Goal: Information Seeking & Learning: Learn about a topic

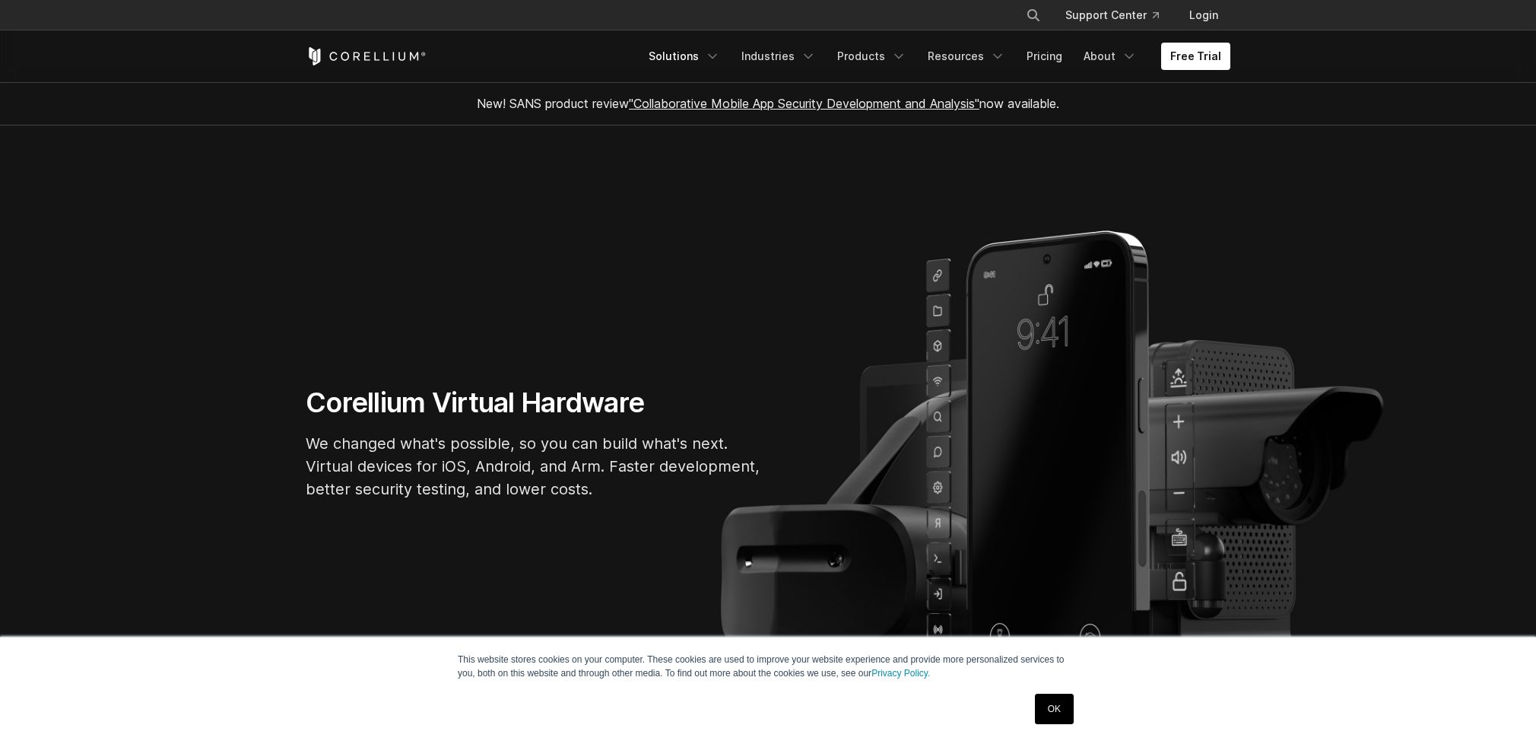
click at [678, 56] on link "Solutions" at bounding box center [685, 56] width 90 height 27
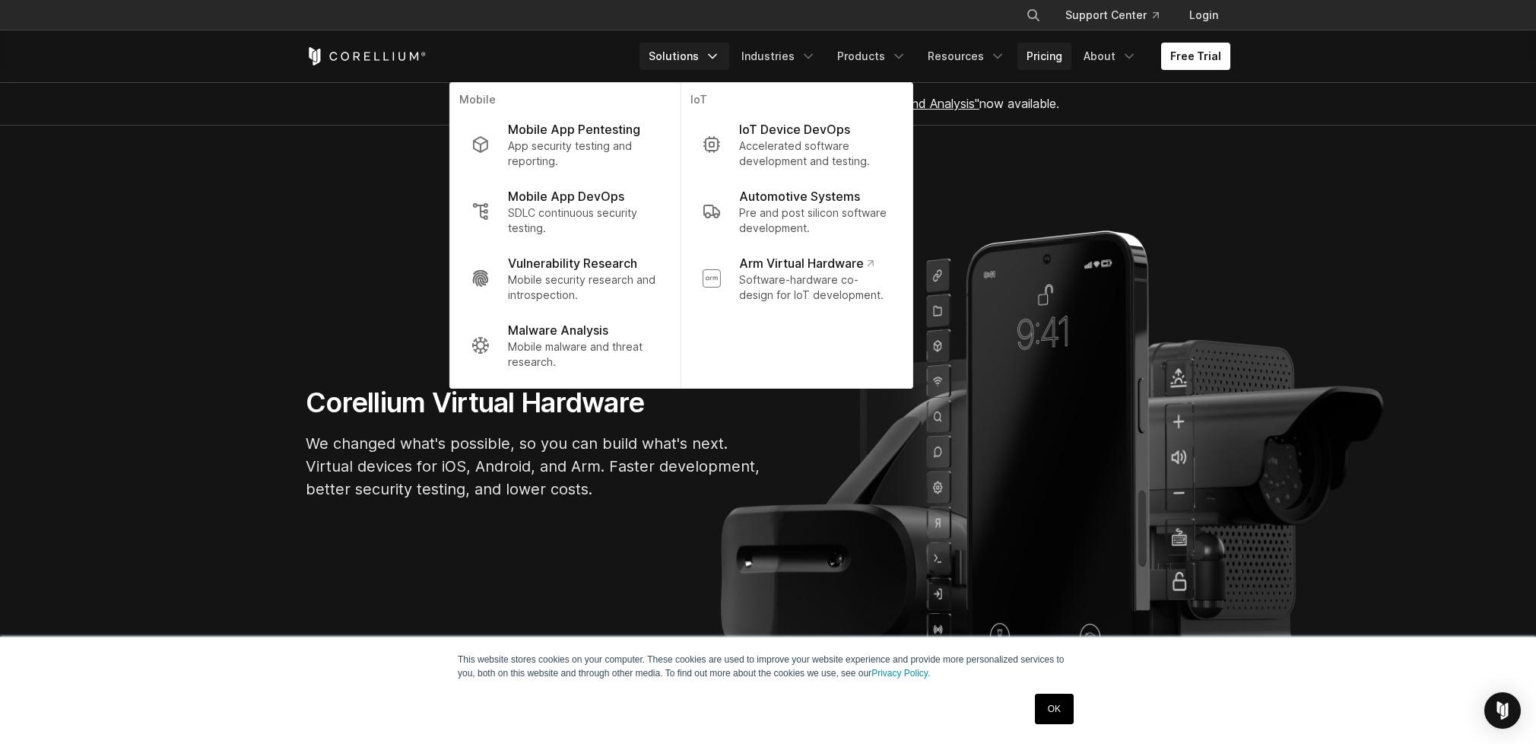
click at [1061, 50] on link "Pricing" at bounding box center [1045, 56] width 54 height 27
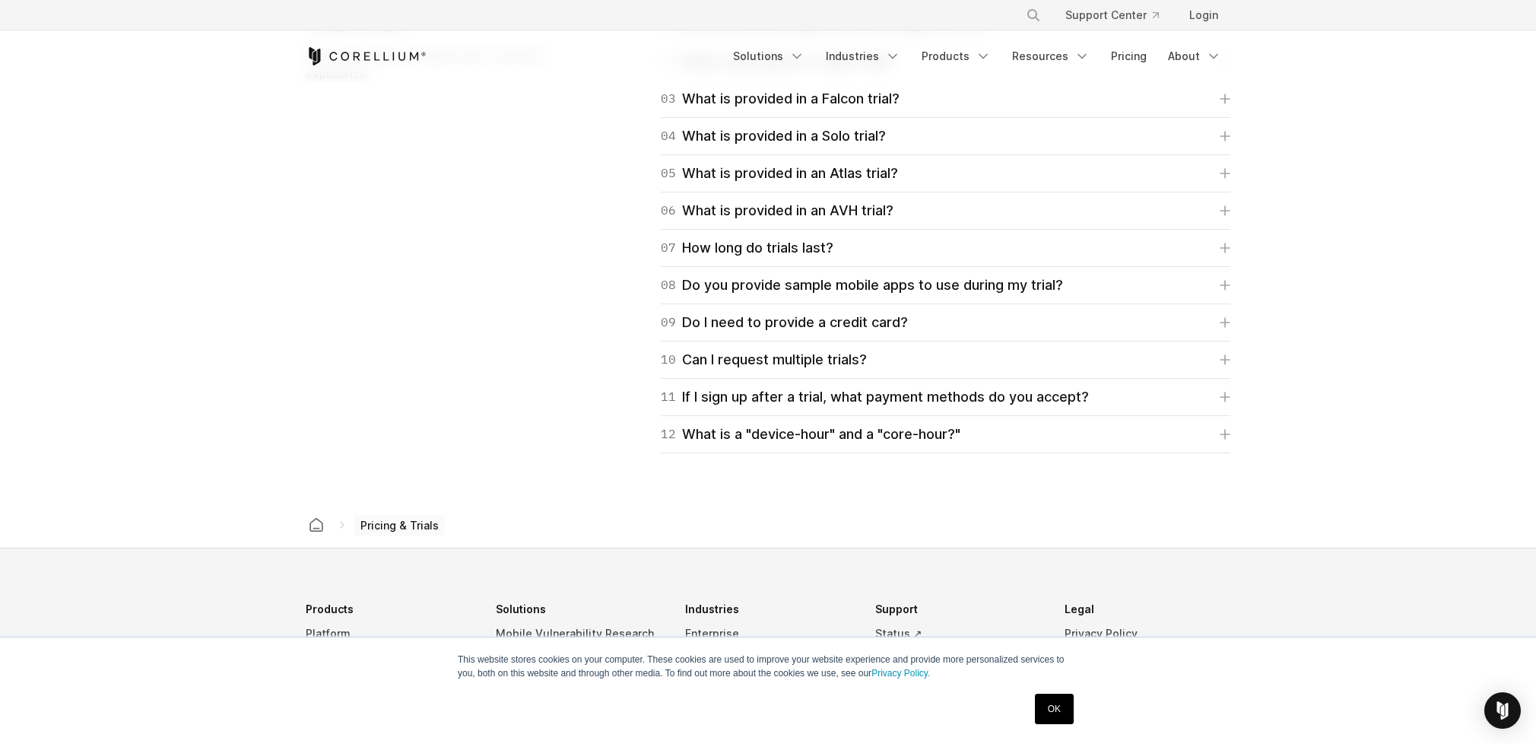
scroll to position [2361, 0]
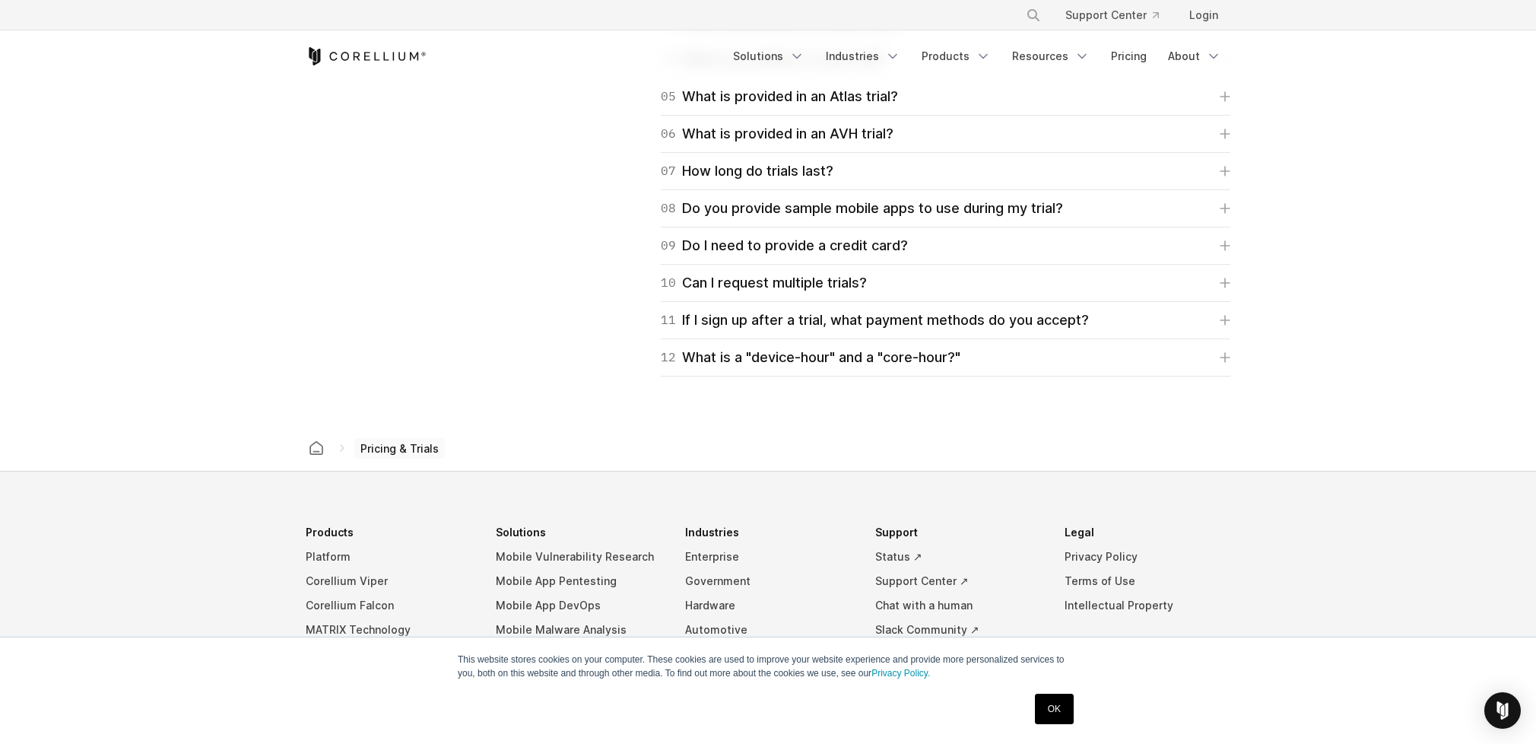
click at [344, 446] on icon at bounding box center [342, 448] width 12 height 12
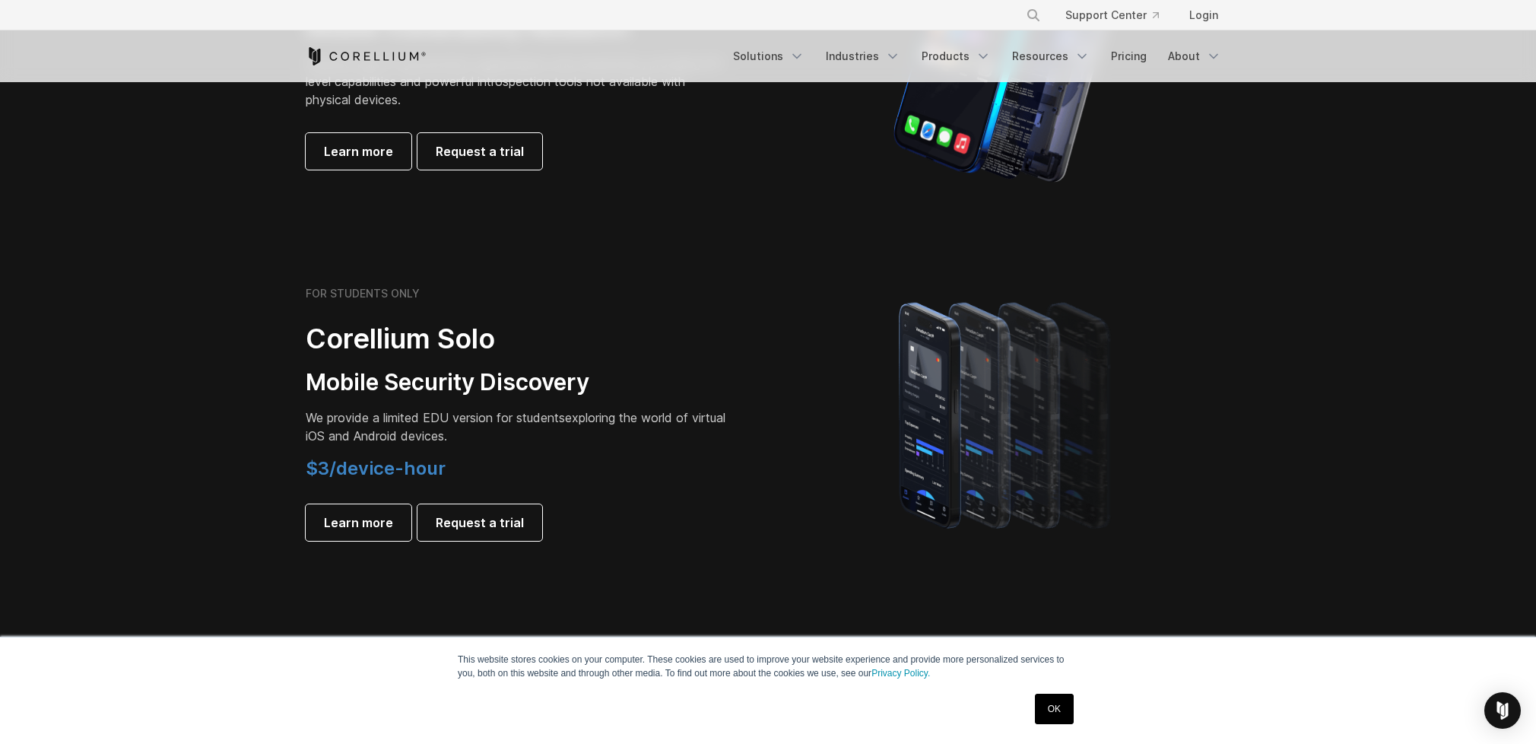
scroll to position [913, 0]
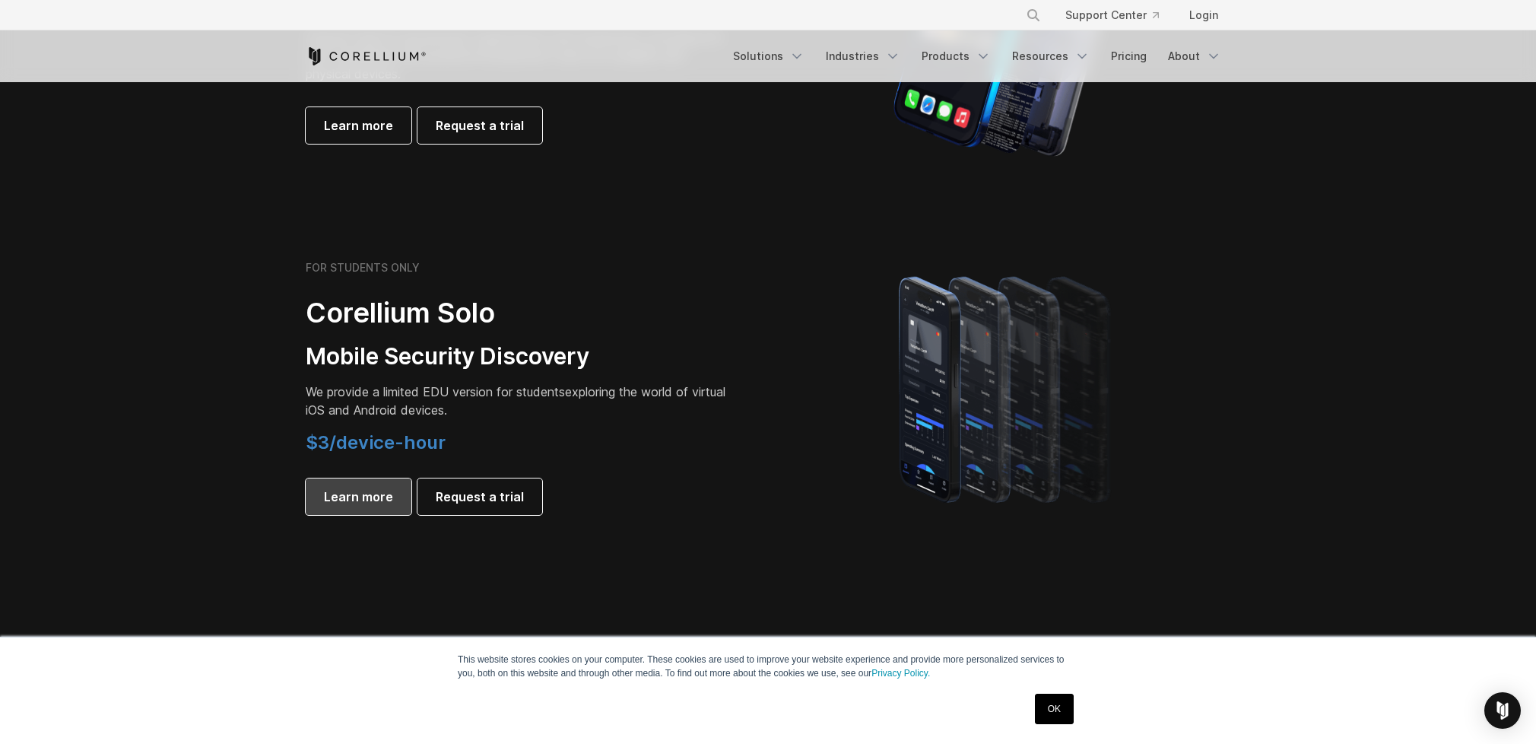
click at [368, 493] on span "Learn more" at bounding box center [358, 496] width 69 height 18
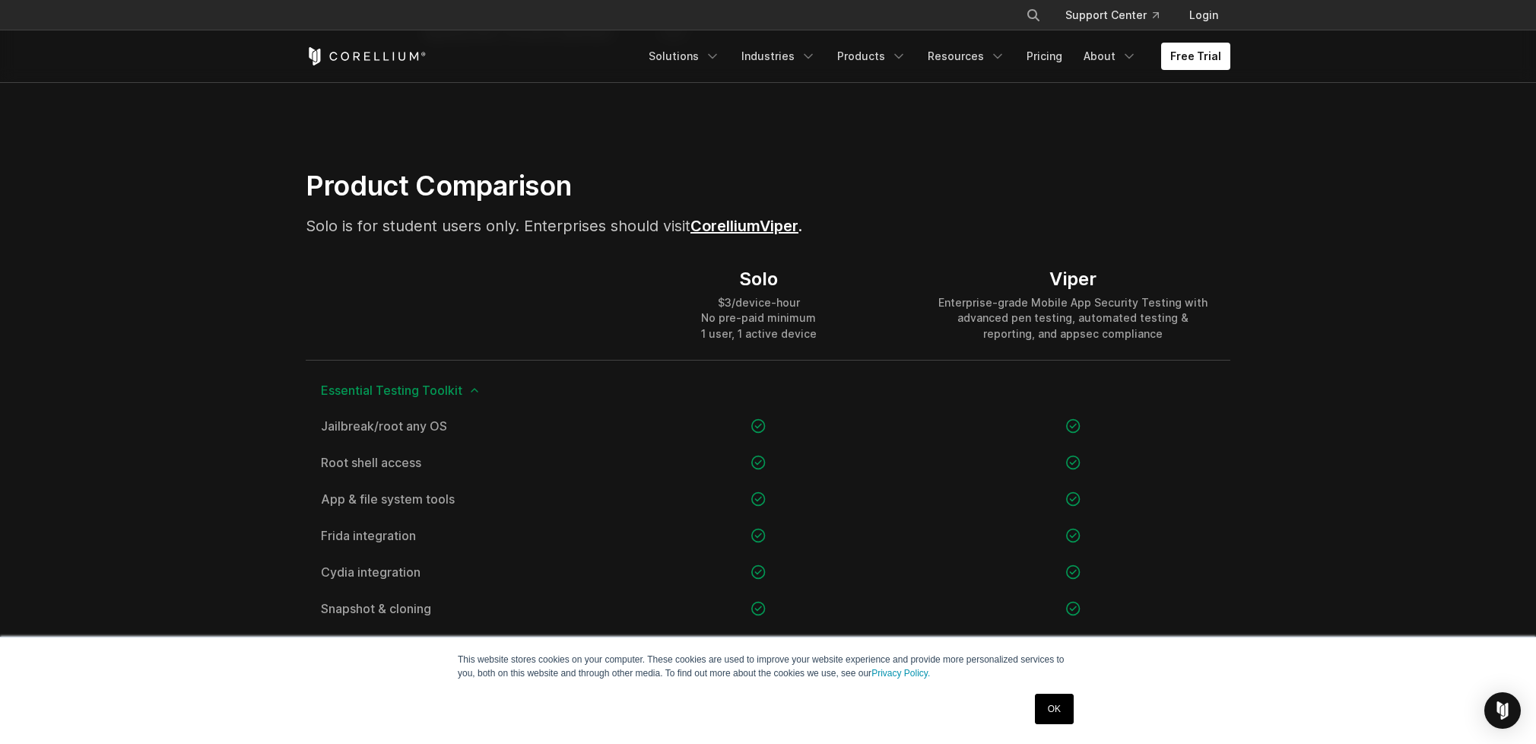
scroll to position [760, 0]
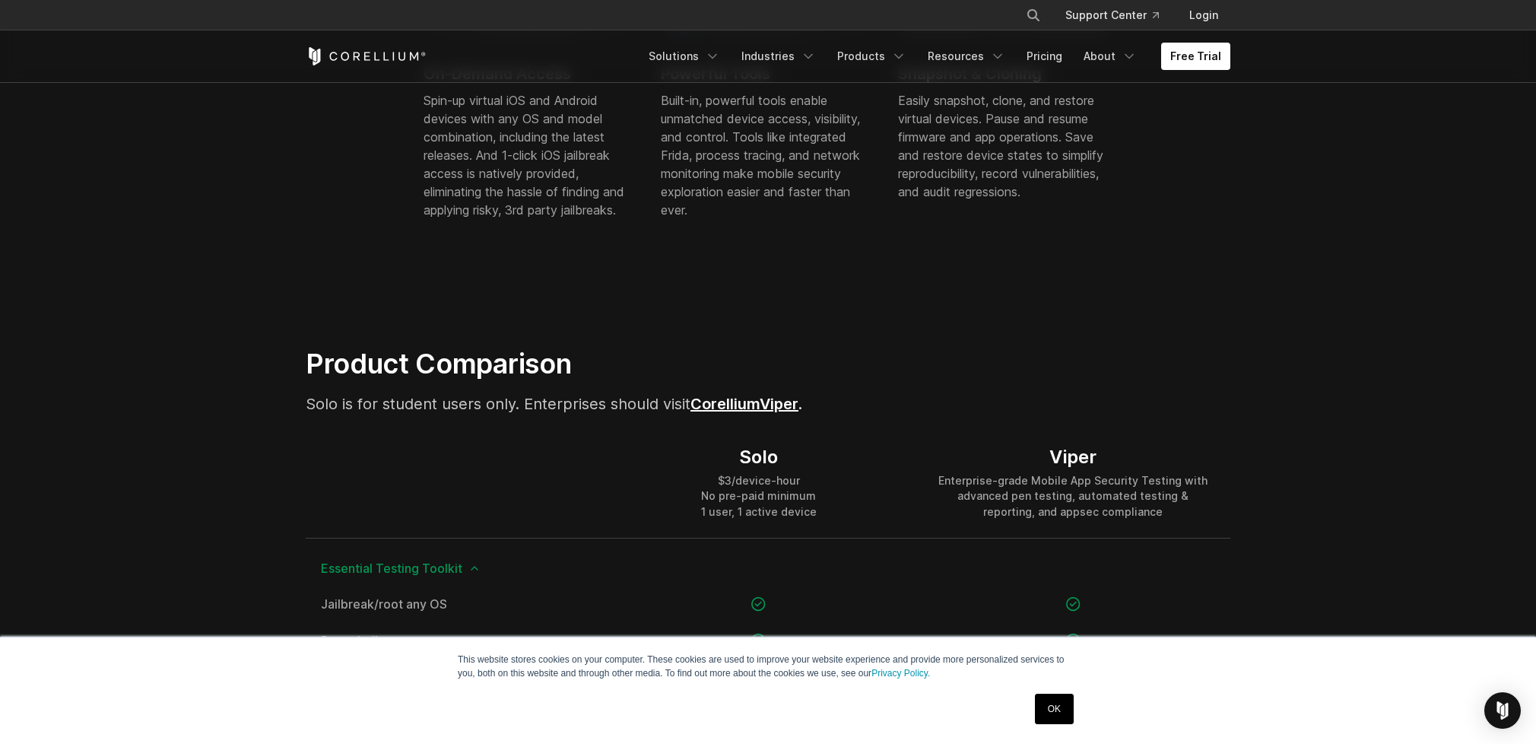
click at [757, 405] on link "Corellium" at bounding box center [725, 404] width 69 height 18
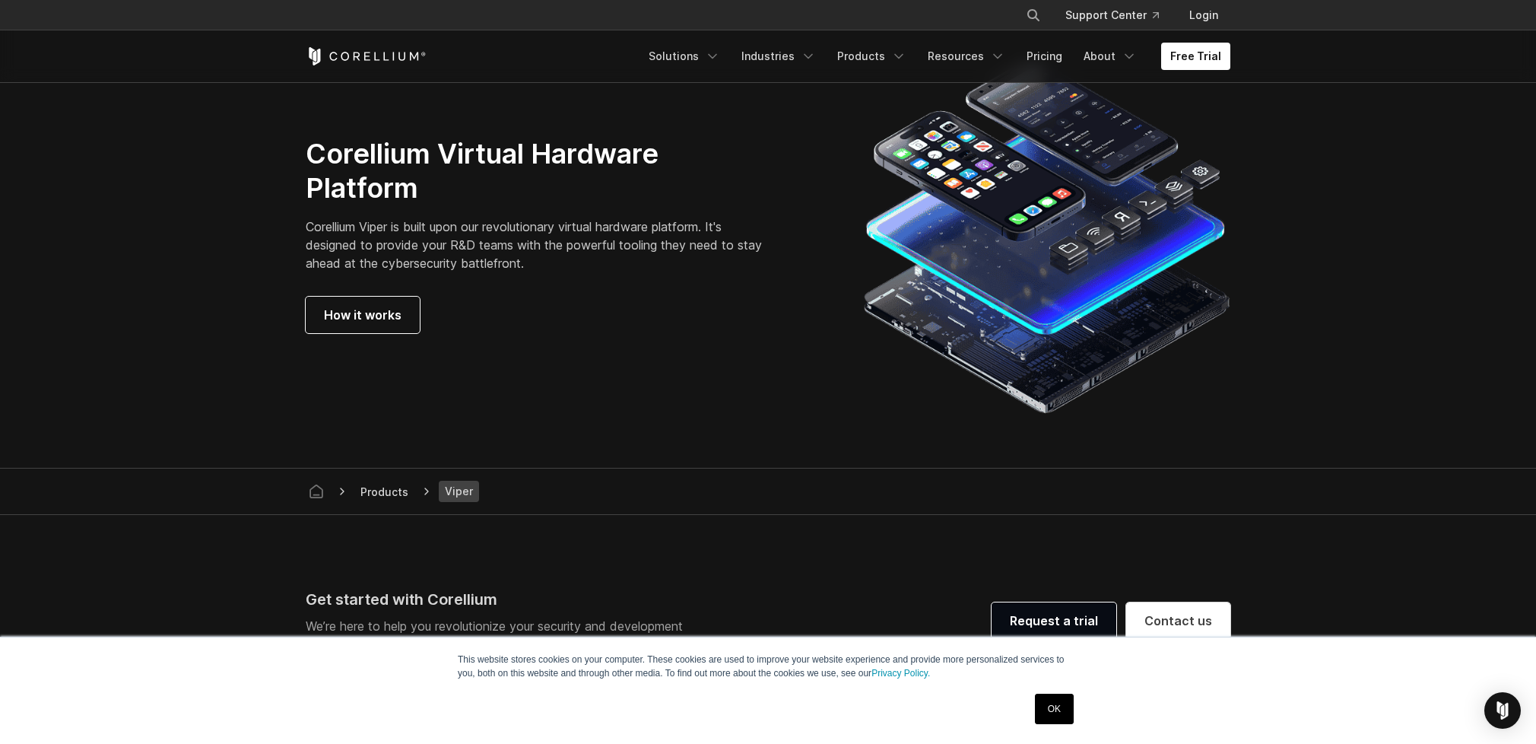
scroll to position [3878, 0]
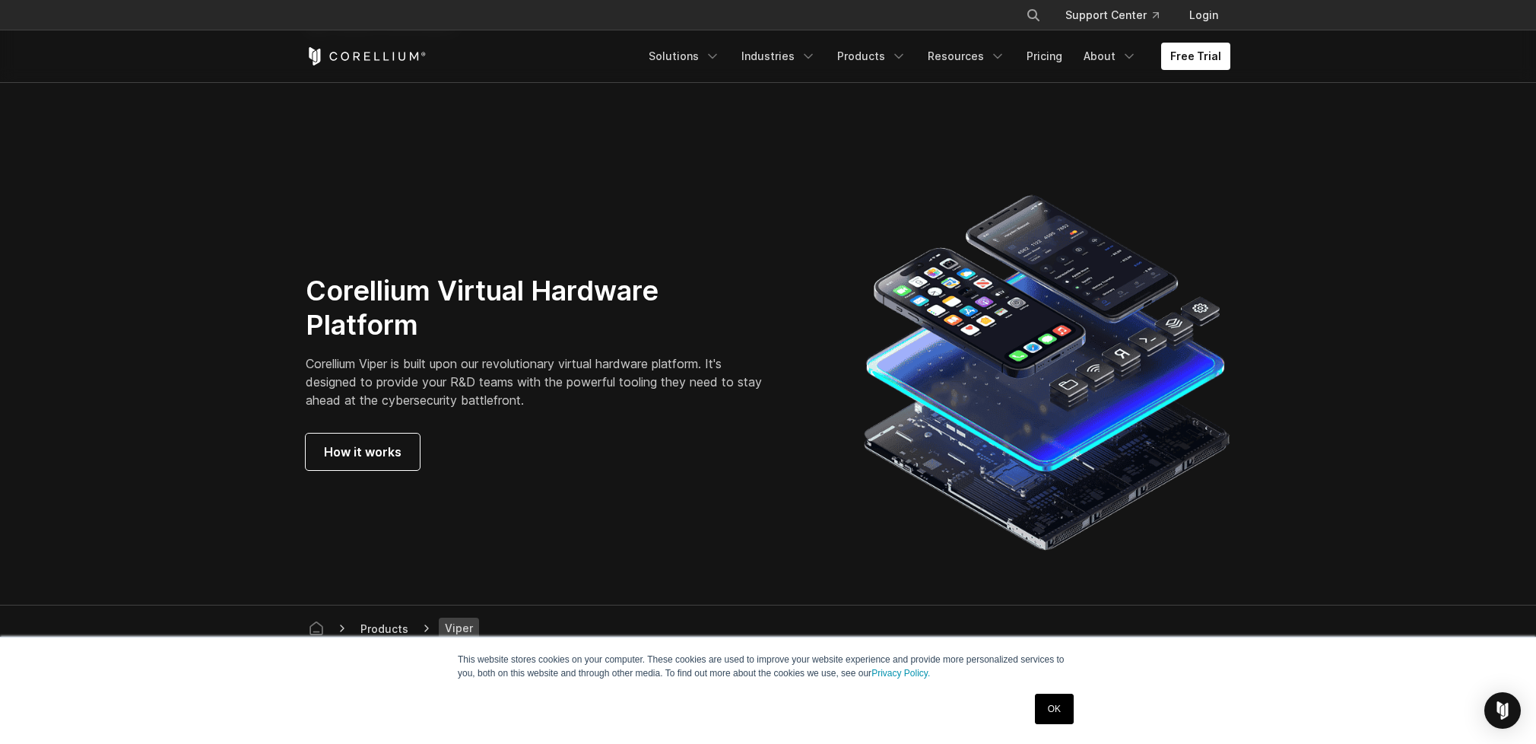
click at [198, 393] on section "Corellium Virtual Hardware Platform Corellium Viper is built upon our revolutio…" at bounding box center [768, 372] width 1536 height 465
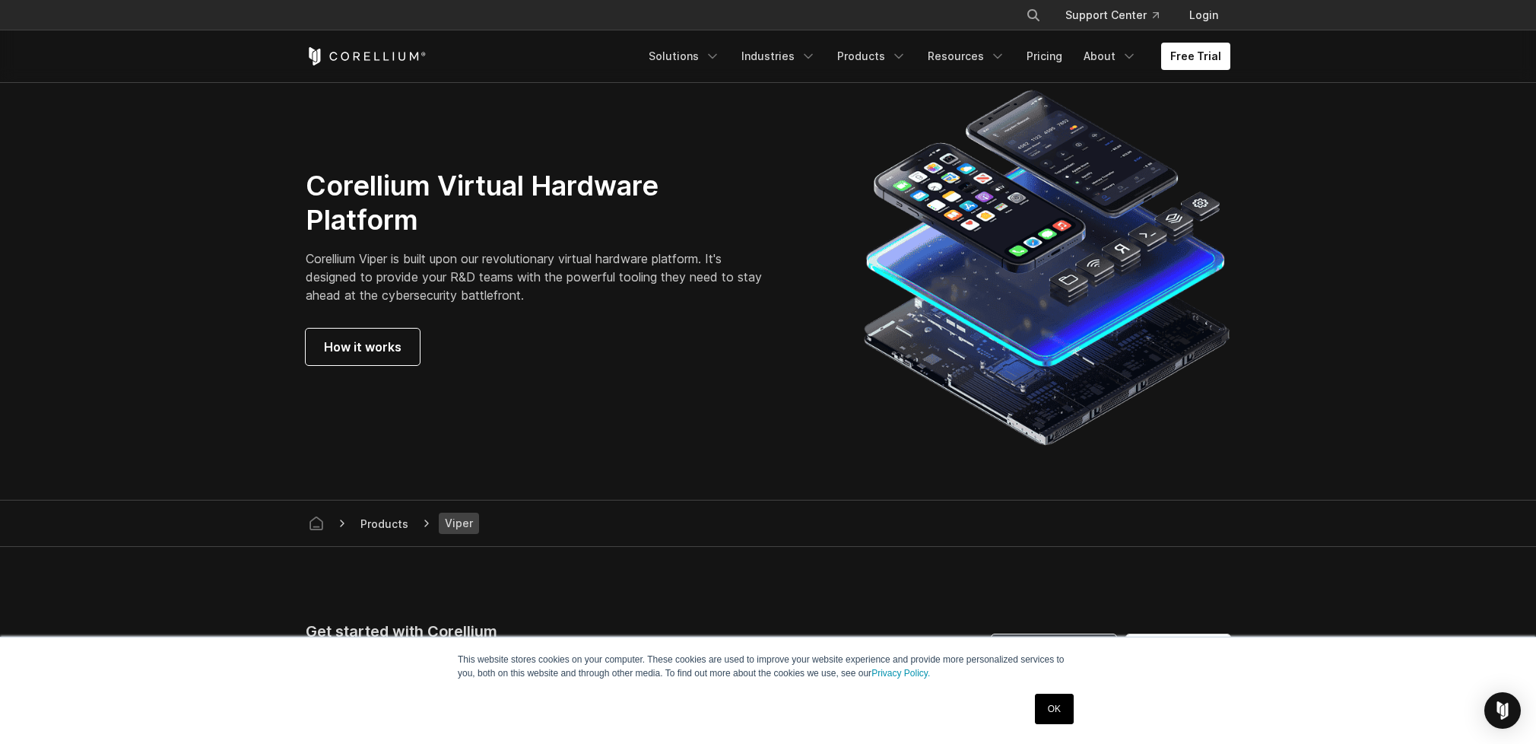
scroll to position [3978, 0]
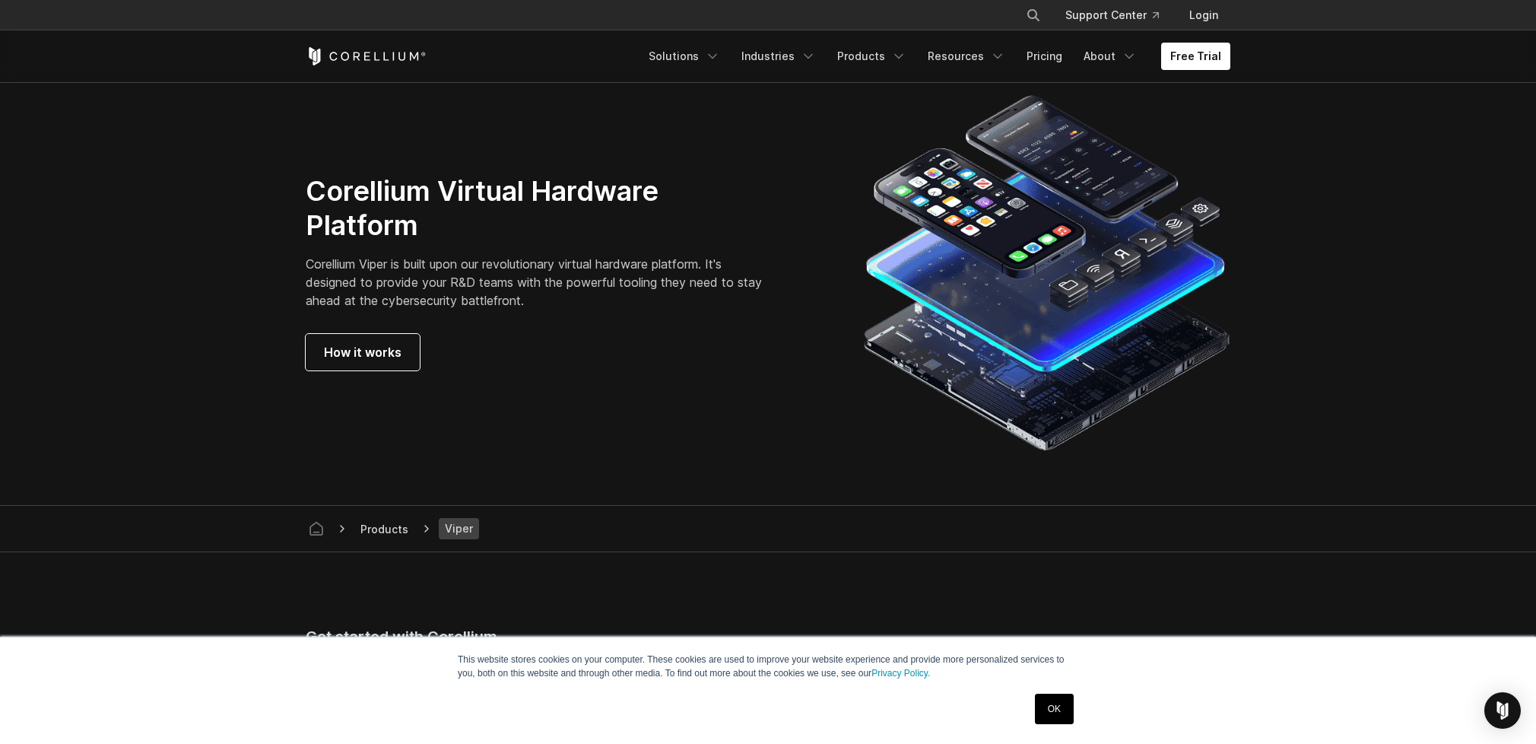
click at [176, 360] on section "Corellium Virtual Hardware Platform Corellium Viper is built upon our revolutio…" at bounding box center [768, 272] width 1536 height 465
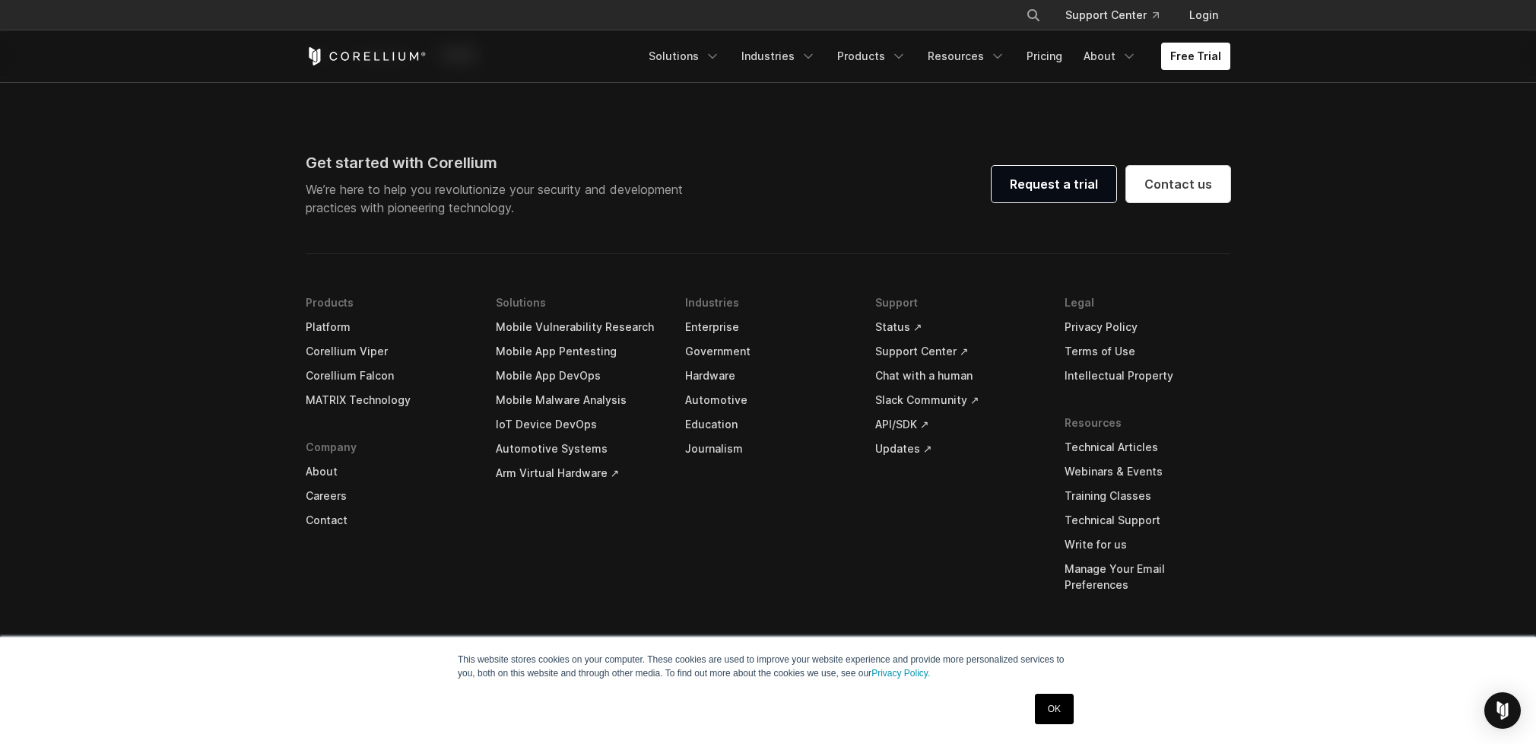
click at [1056, 709] on link "OK" at bounding box center [1054, 709] width 39 height 30
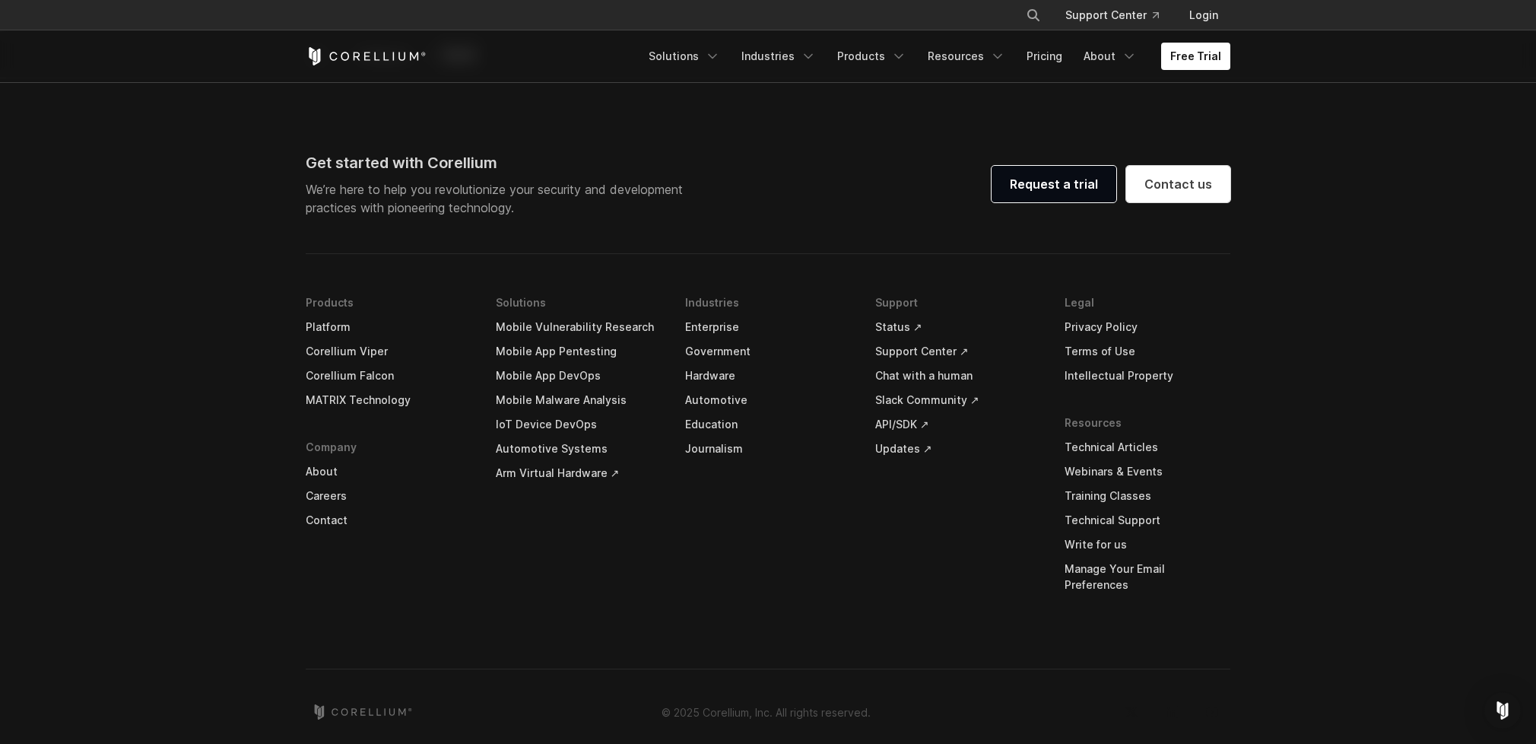
click at [110, 371] on footer "Get started with Corellium We’re here to help you revolutionize your security a…" at bounding box center [768, 419] width 1536 height 682
click at [106, 364] on footer "Get started with Corellium We’re here to help you revolutionize your security a…" at bounding box center [768, 419] width 1536 height 682
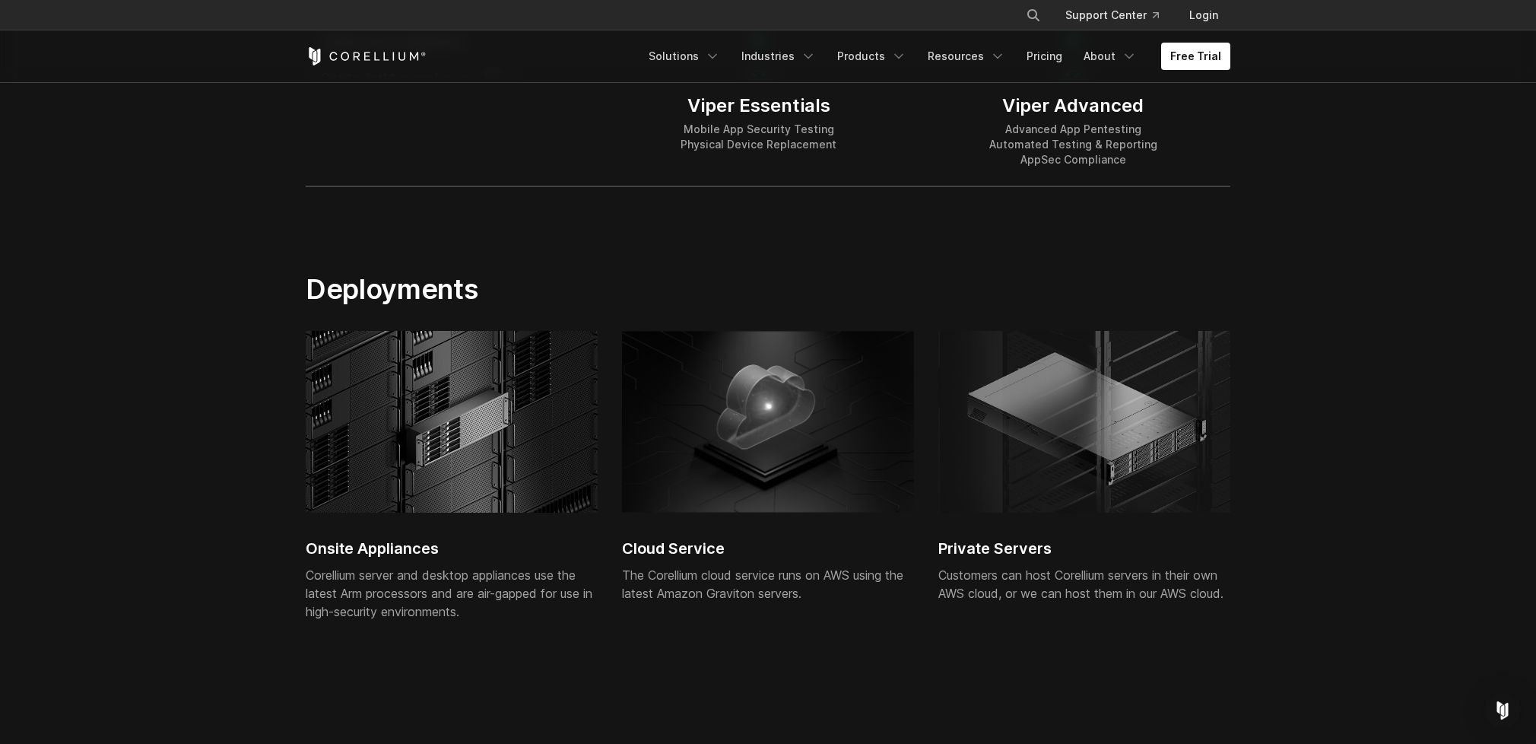
scroll to position [3346, 0]
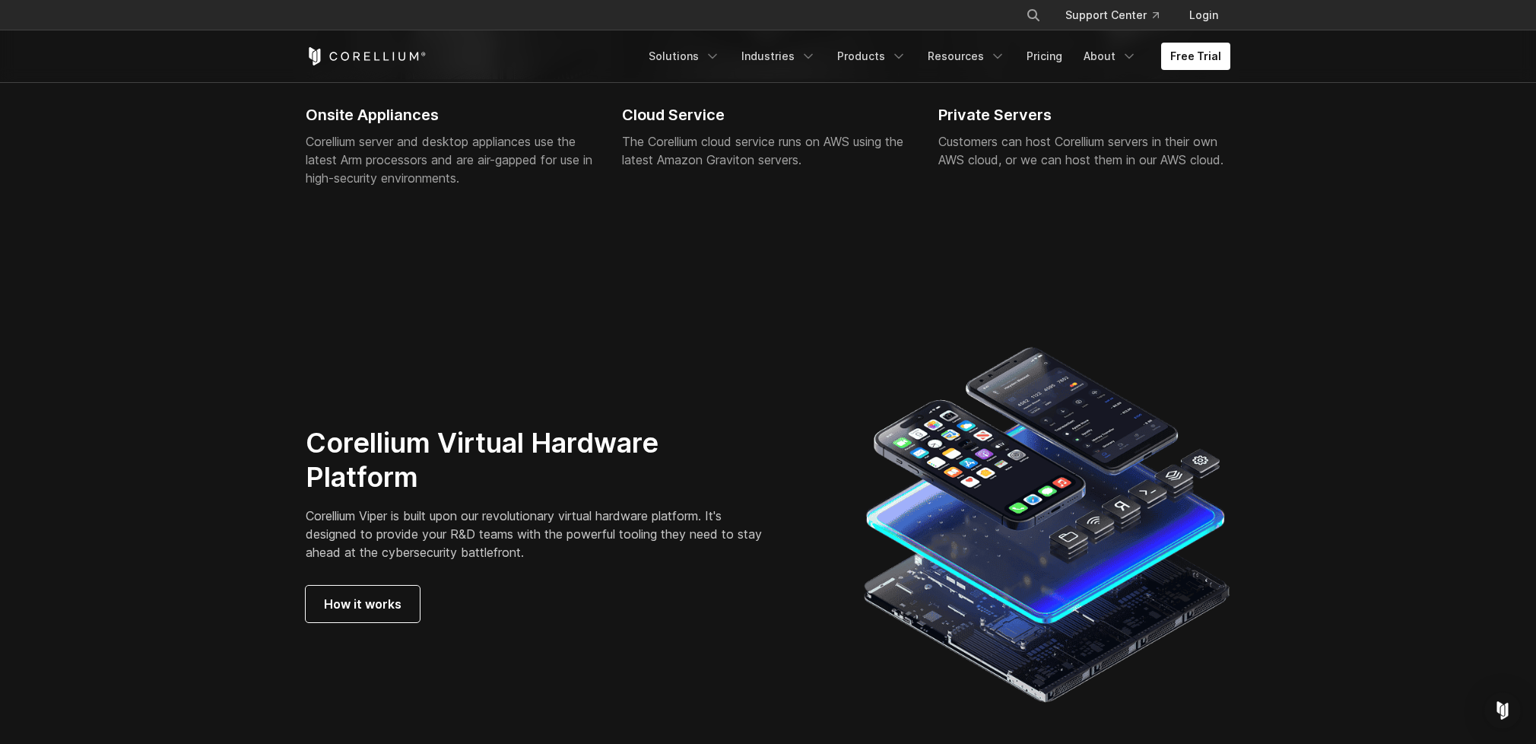
click at [158, 330] on section "Corellium Virtual Hardware Platform Corellium Viper is built upon our revolutio…" at bounding box center [768, 524] width 1536 height 465
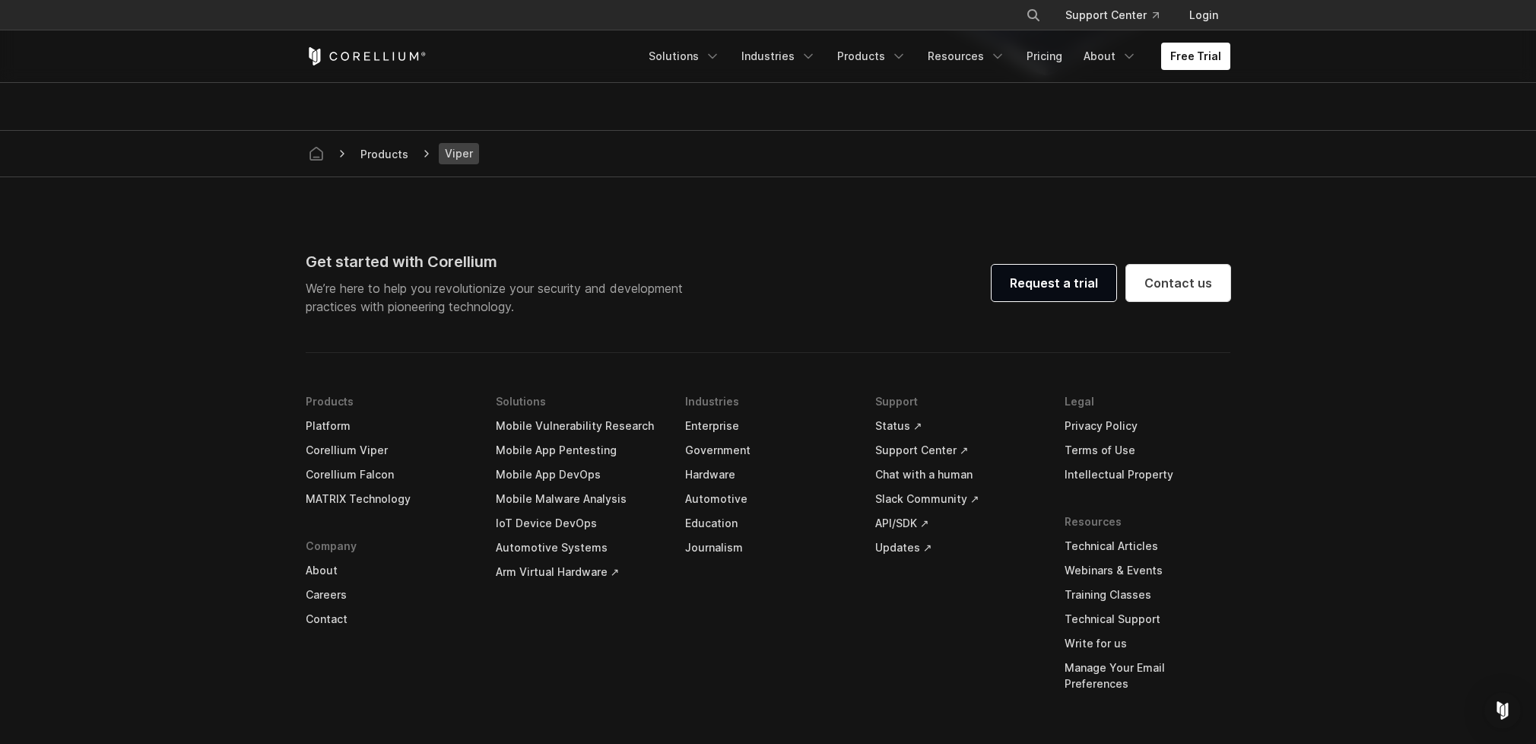
scroll to position [4376, 0]
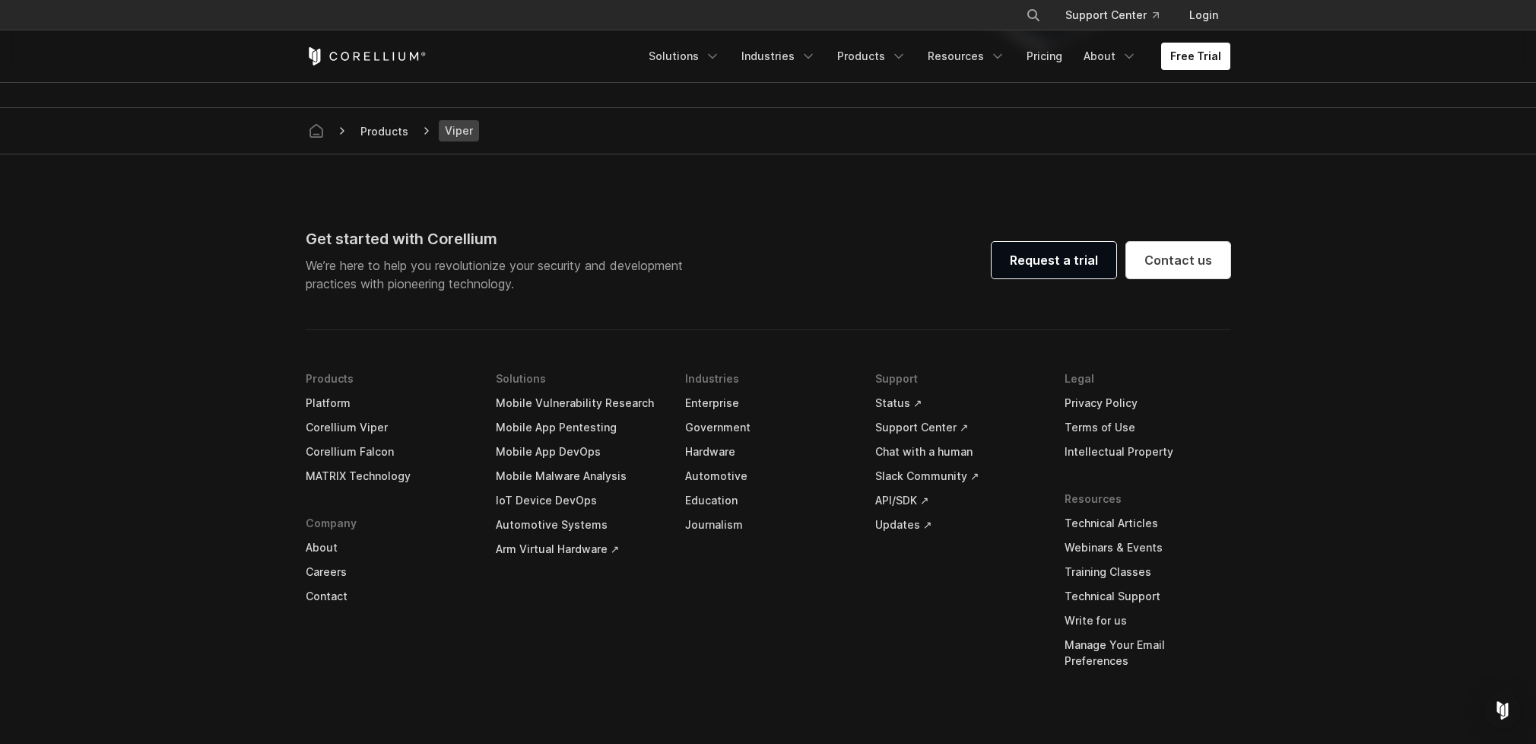
click at [332, 449] on link "Corellium Falcon" at bounding box center [389, 452] width 166 height 24
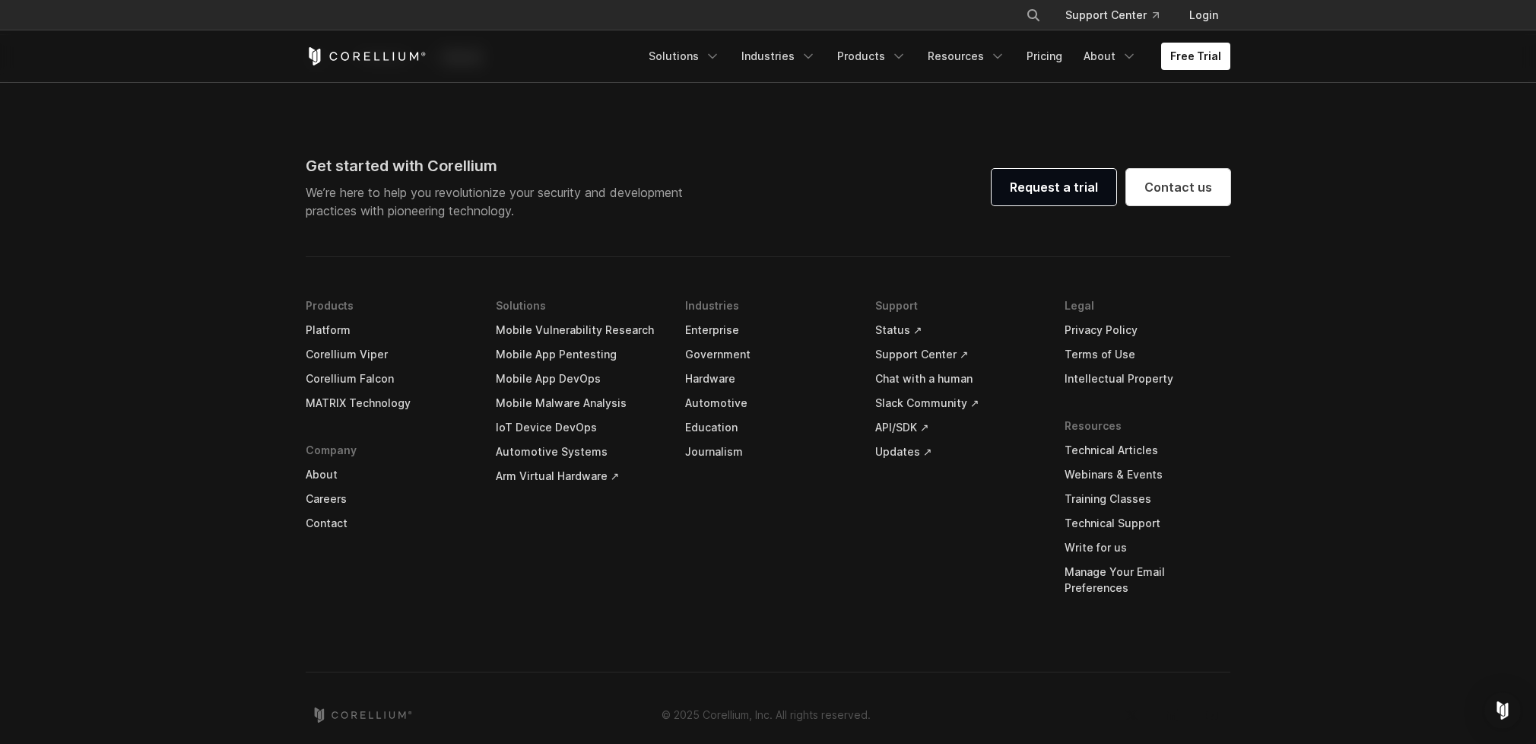
scroll to position [4691, 0]
click at [189, 346] on footer "Get started with Corellium We’re here to help you revolutionize your security a…" at bounding box center [768, 419] width 1536 height 682
